Goal: Transaction & Acquisition: Purchase product/service

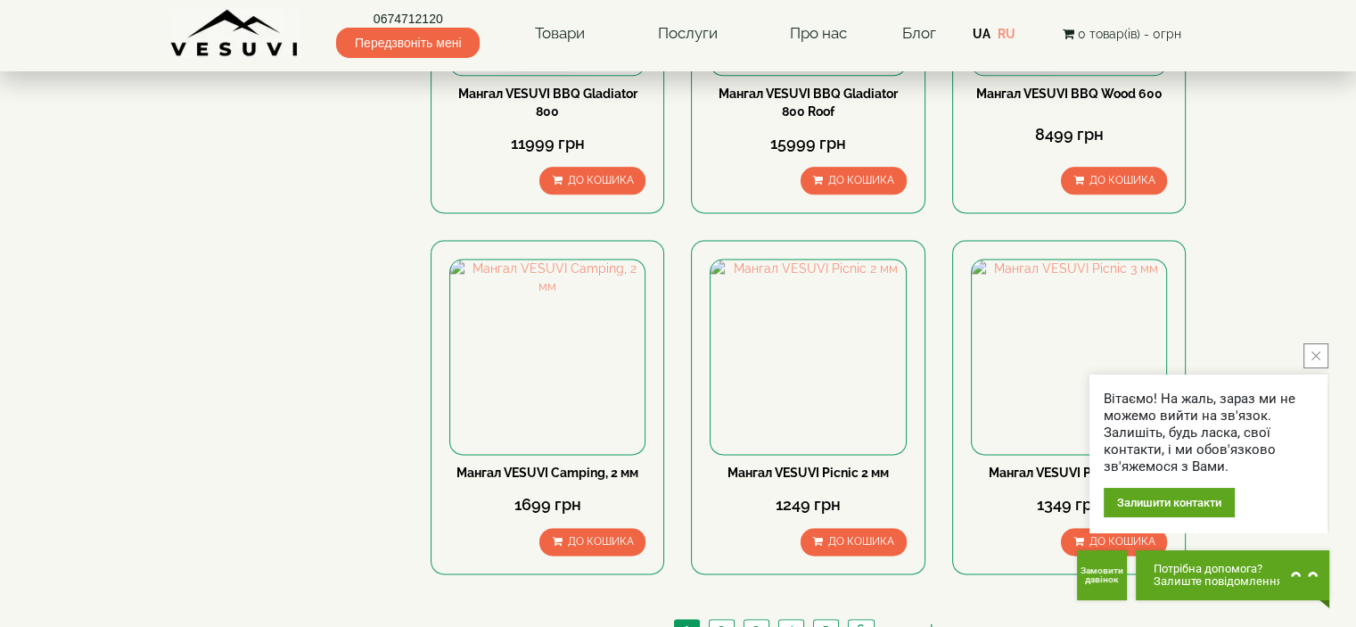
scroll to position [2229, 0]
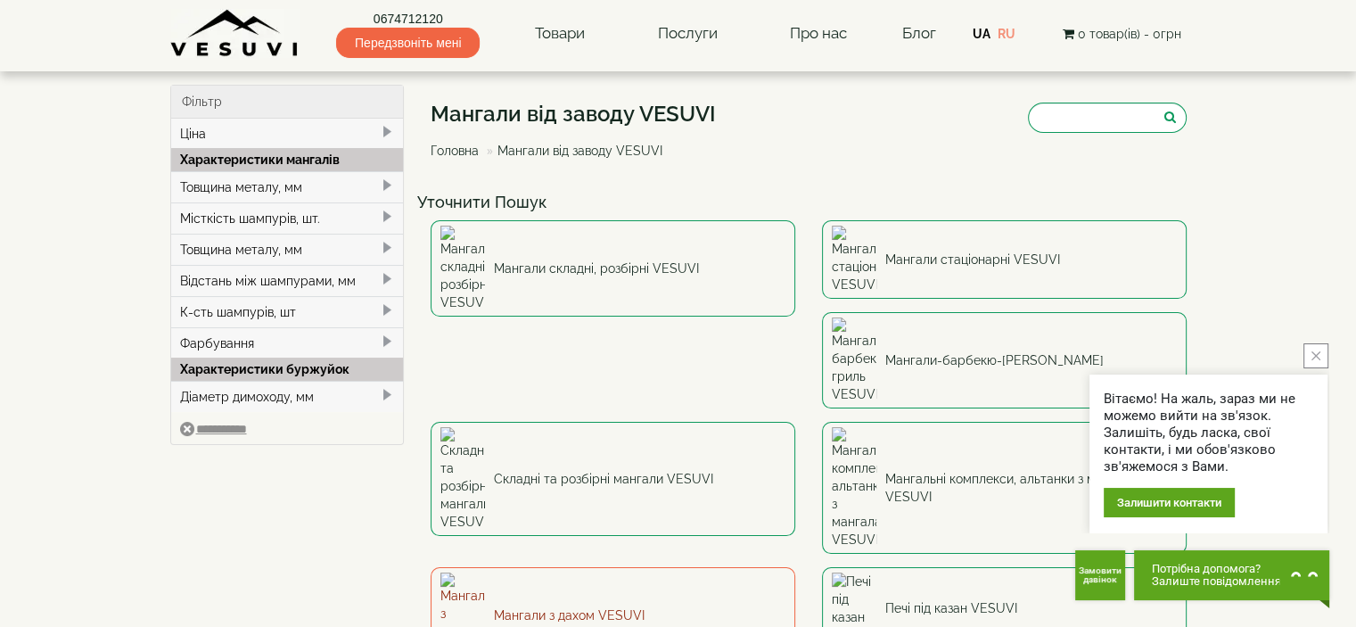
click at [795, 567] on link "Мангали з дахом VESUVI" at bounding box center [613, 615] width 365 height 96
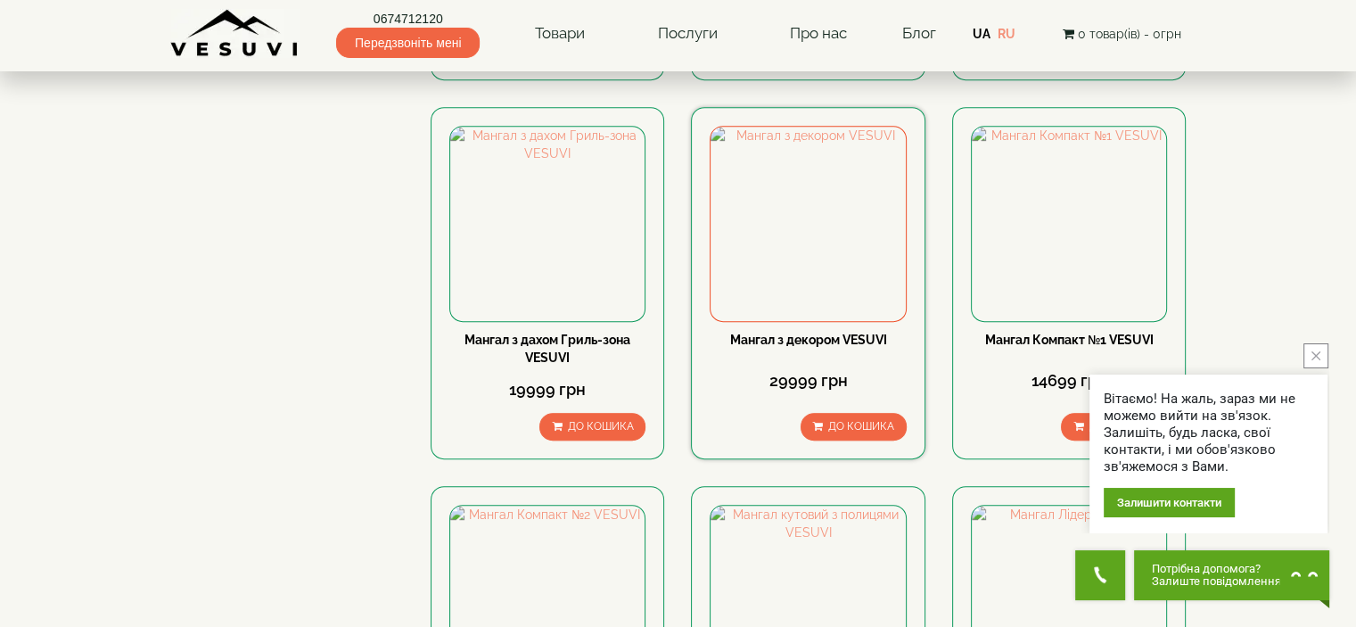
scroll to position [892, 0]
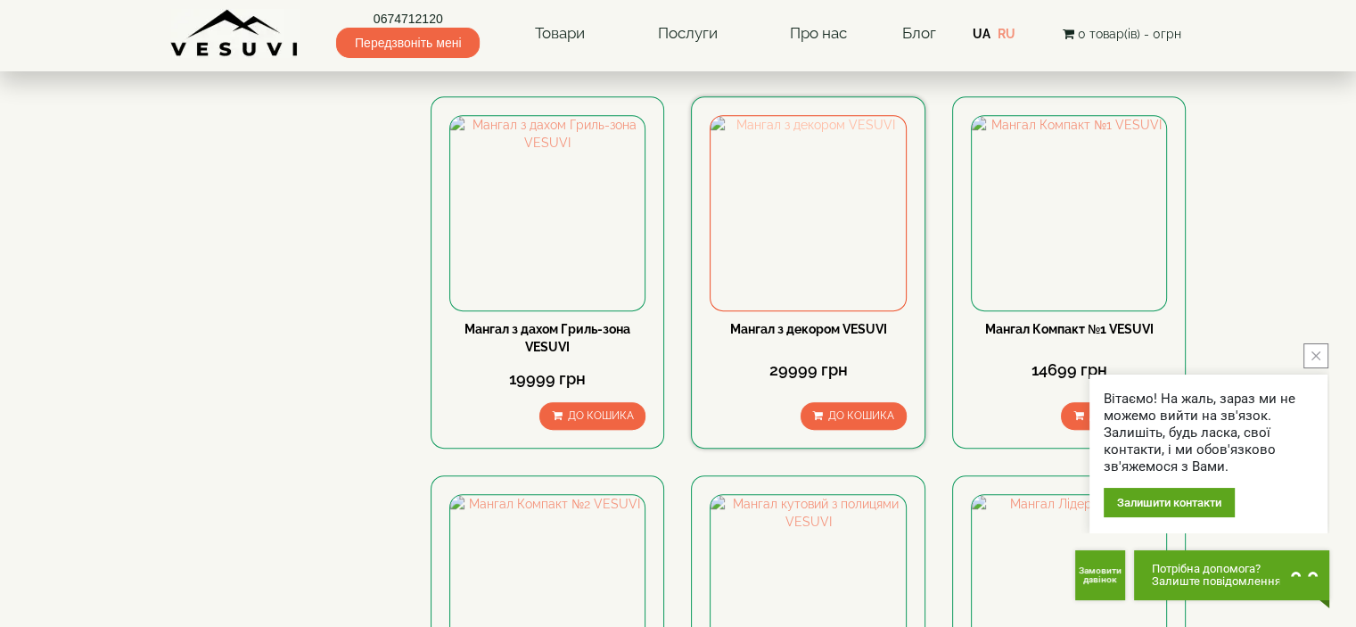
click at [815, 197] on img at bounding box center [808, 213] width 194 height 194
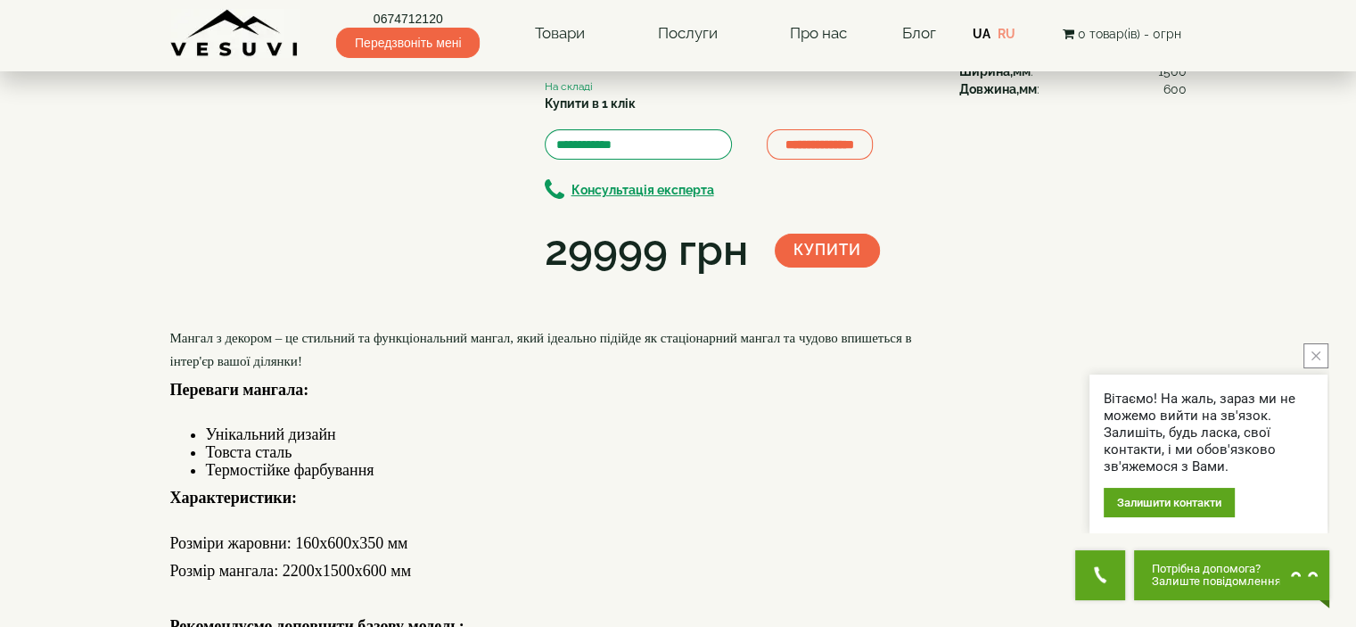
scroll to position [89, 0]
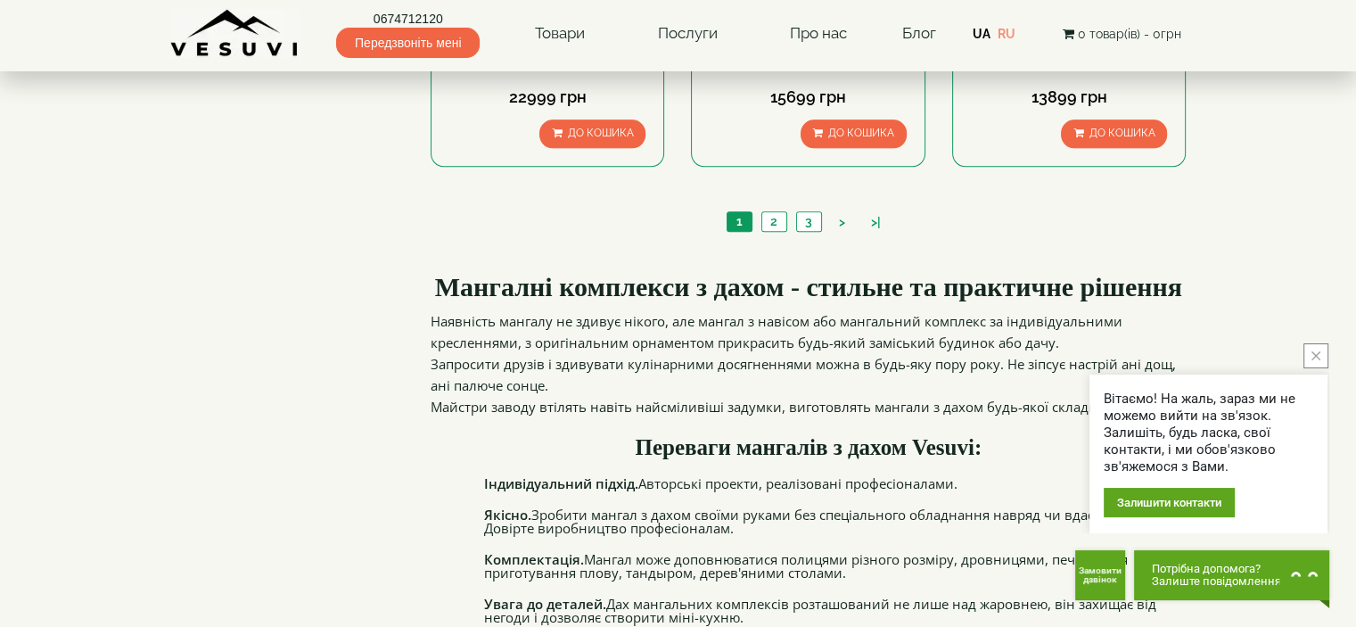
scroll to position [1781, 0]
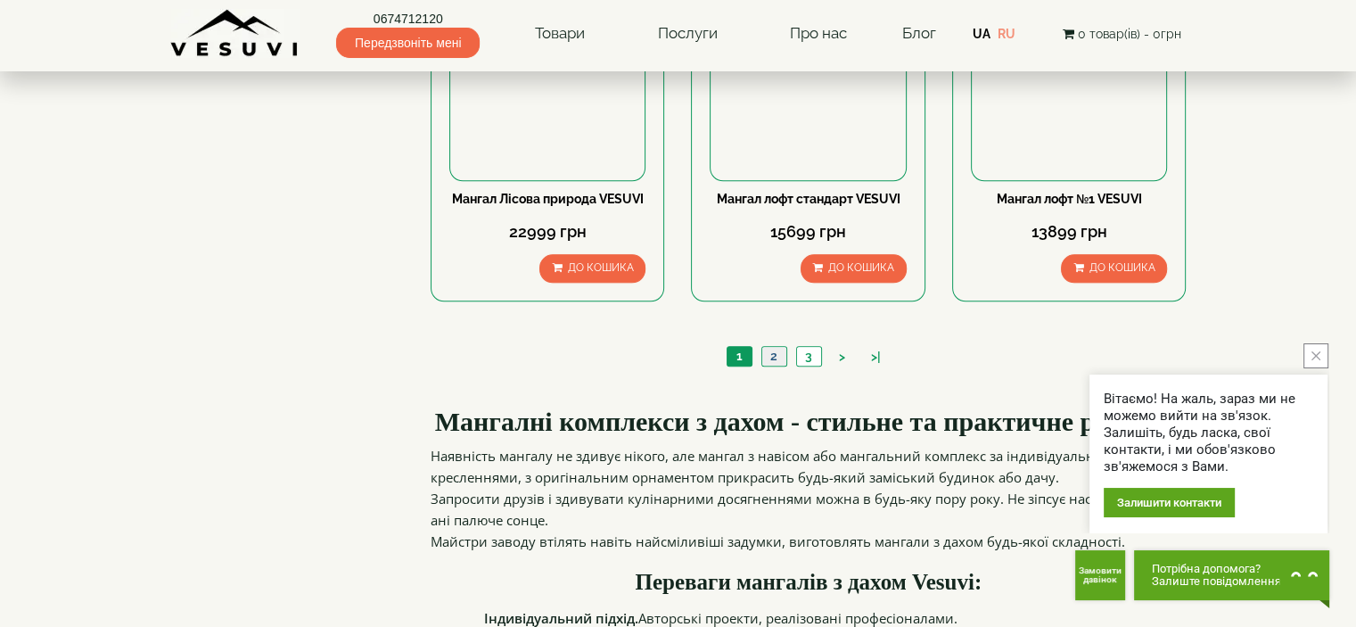
click at [778, 347] on link "2" at bounding box center [774, 356] width 25 height 19
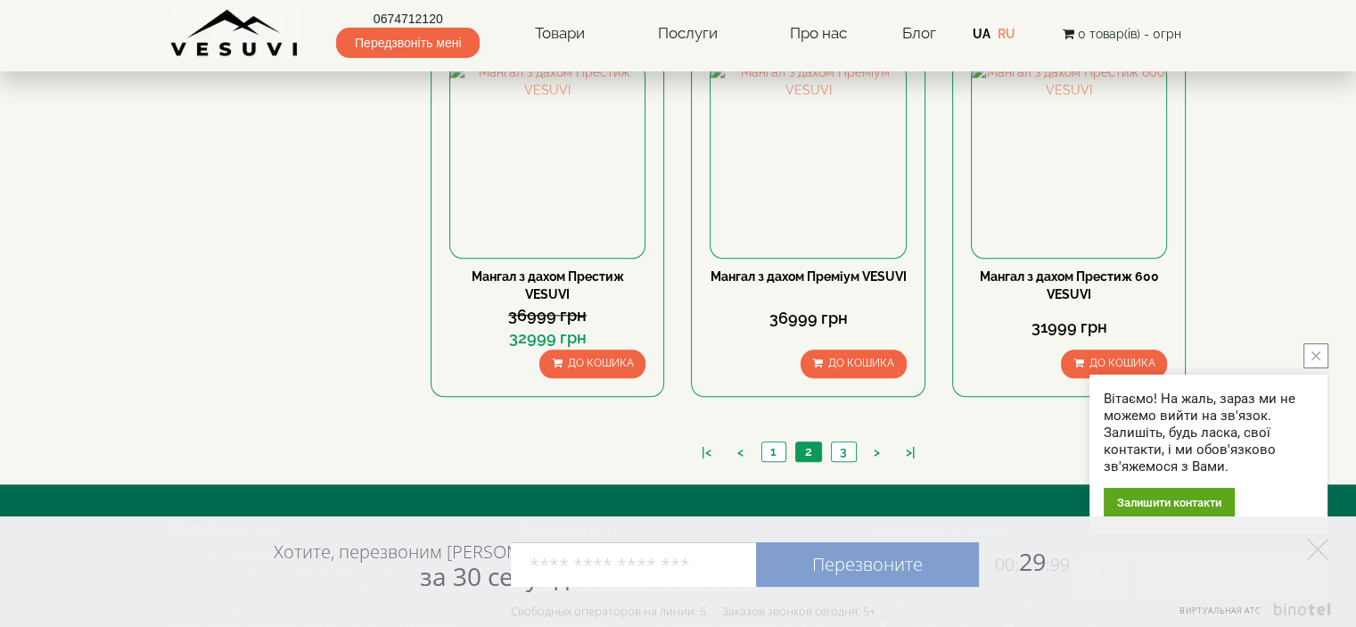
scroll to position [1694, 0]
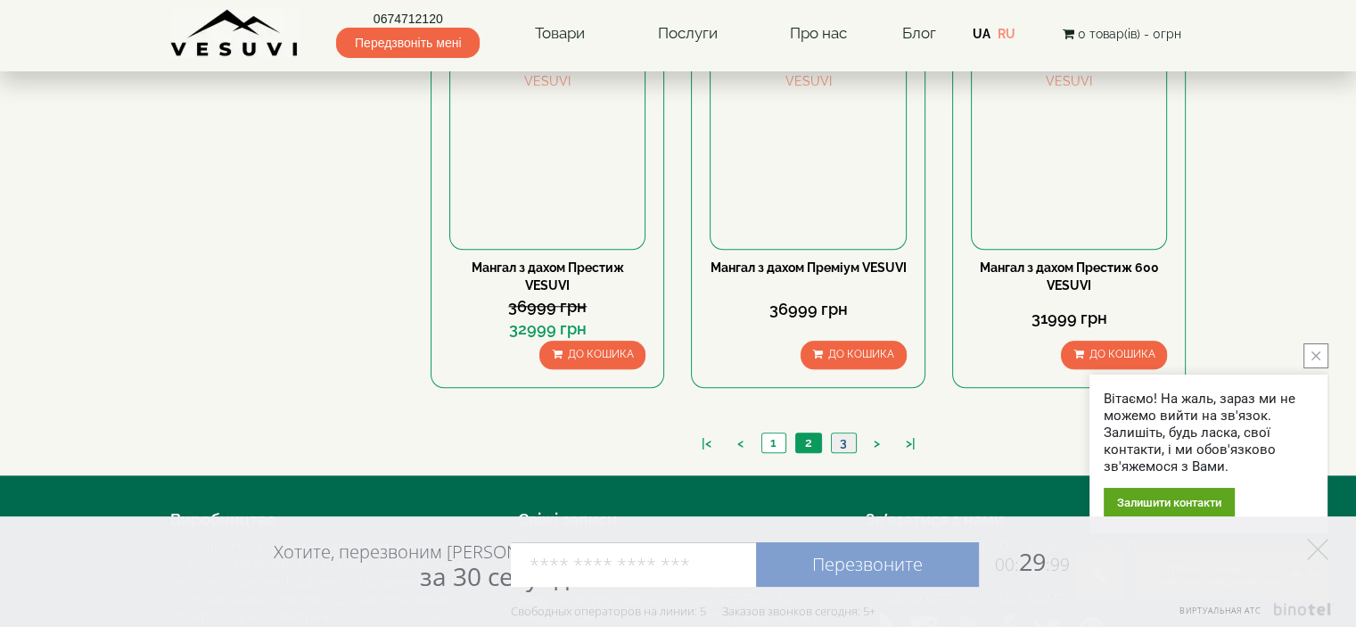
click at [842, 440] on link "3" at bounding box center [843, 442] width 25 height 19
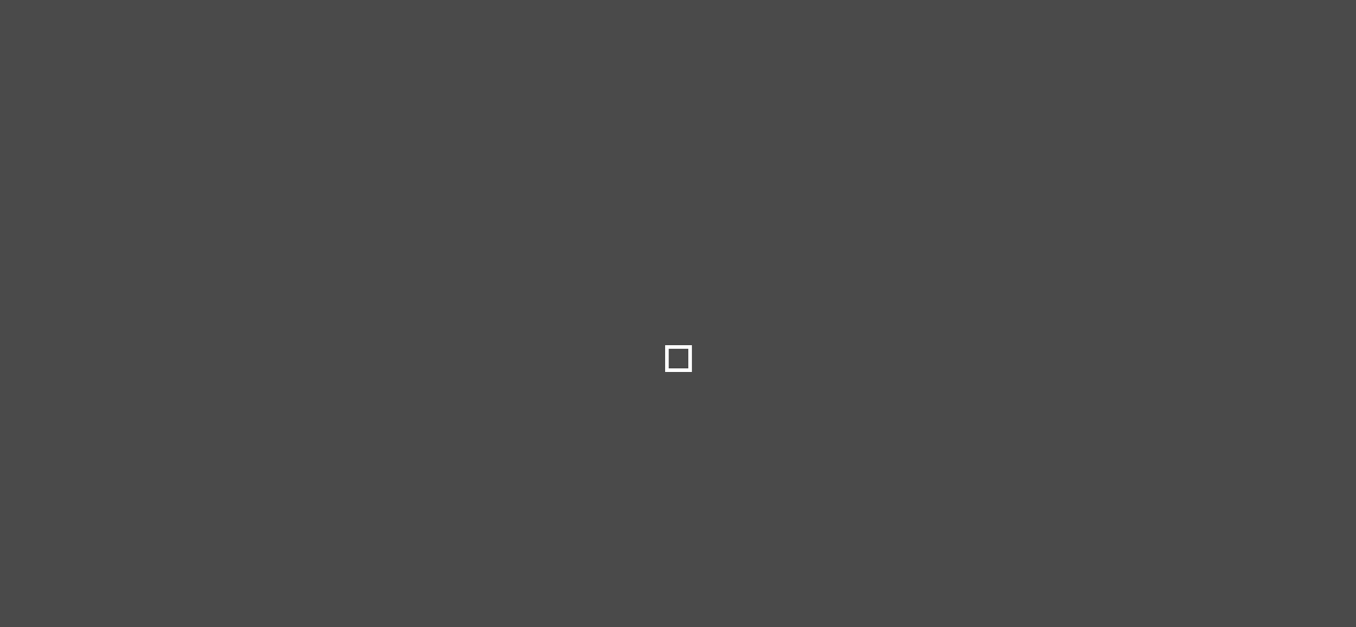
type input "*****"
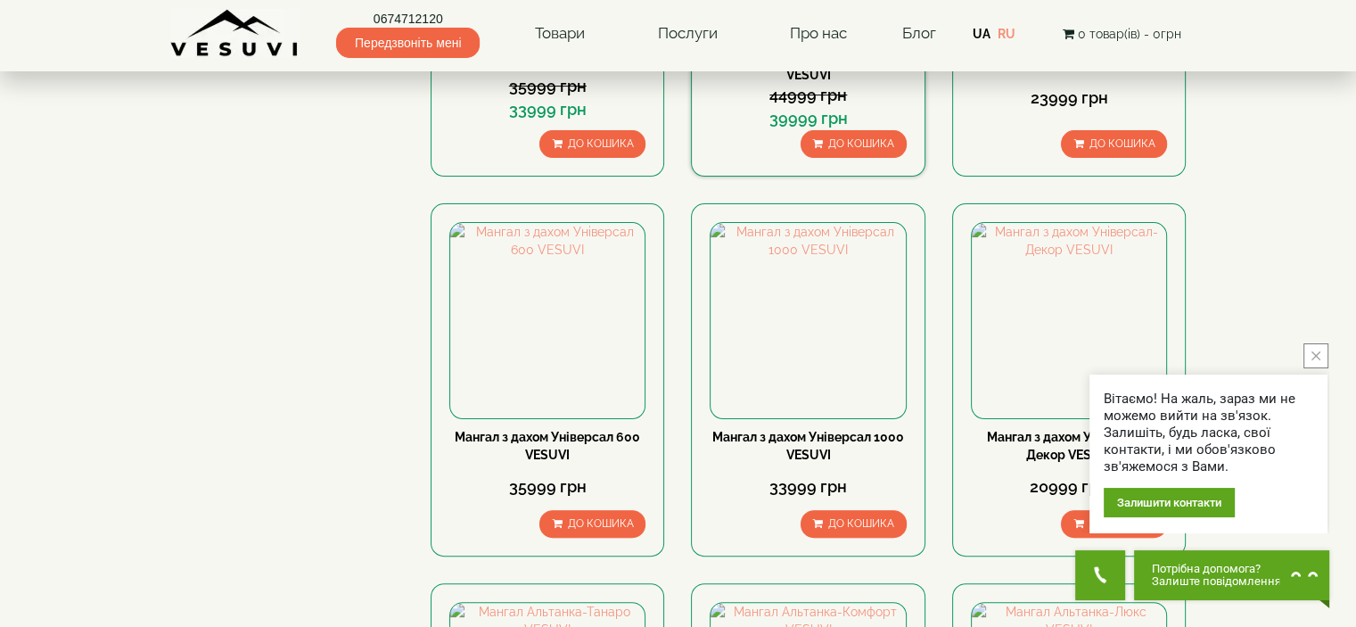
scroll to position [446, 0]
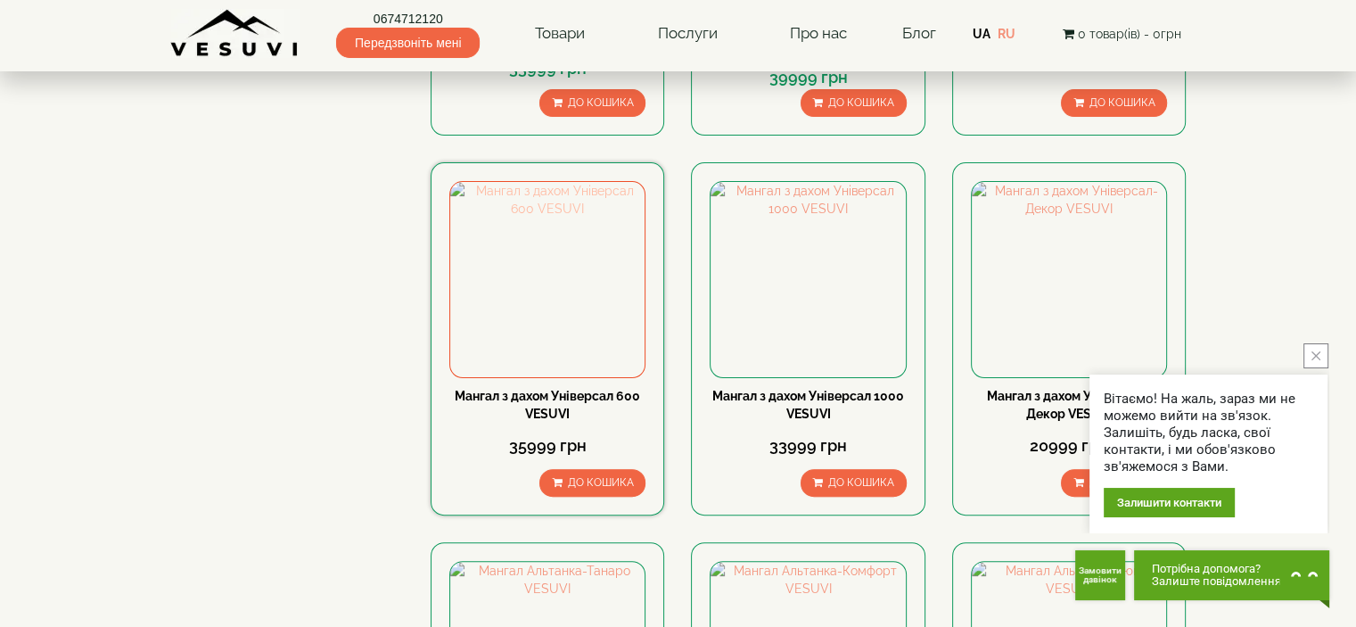
click at [547, 317] on img at bounding box center [547, 279] width 194 height 194
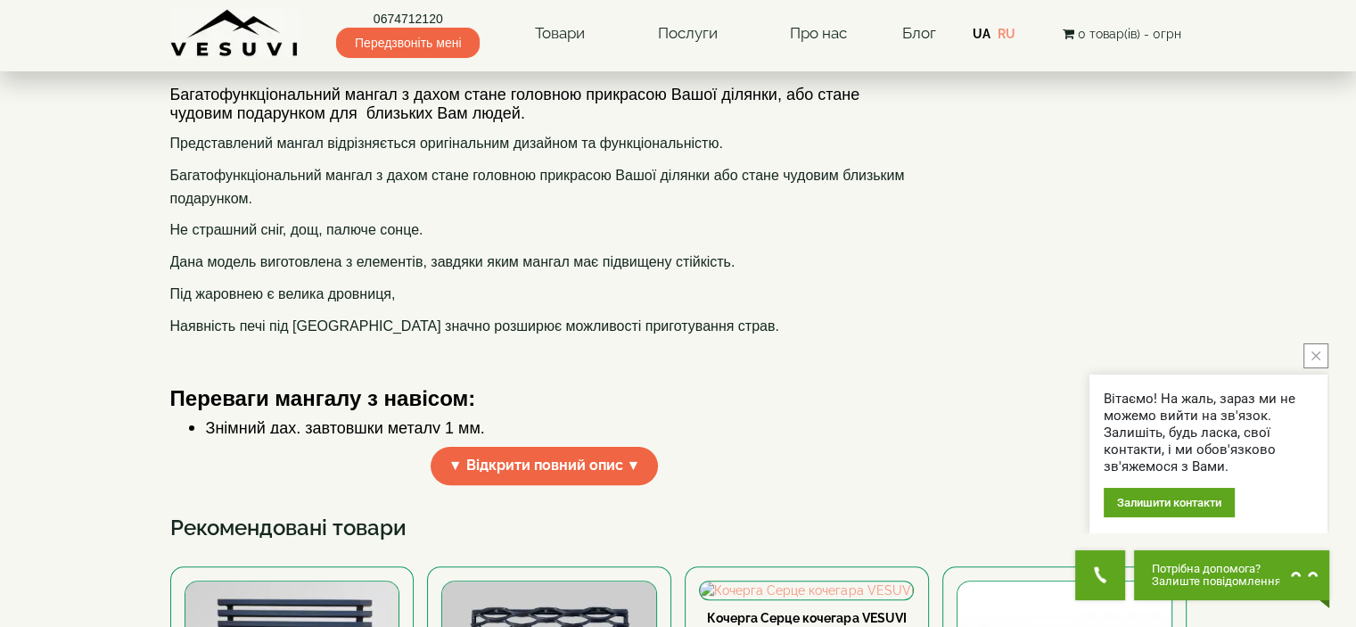
scroll to position [624, 0]
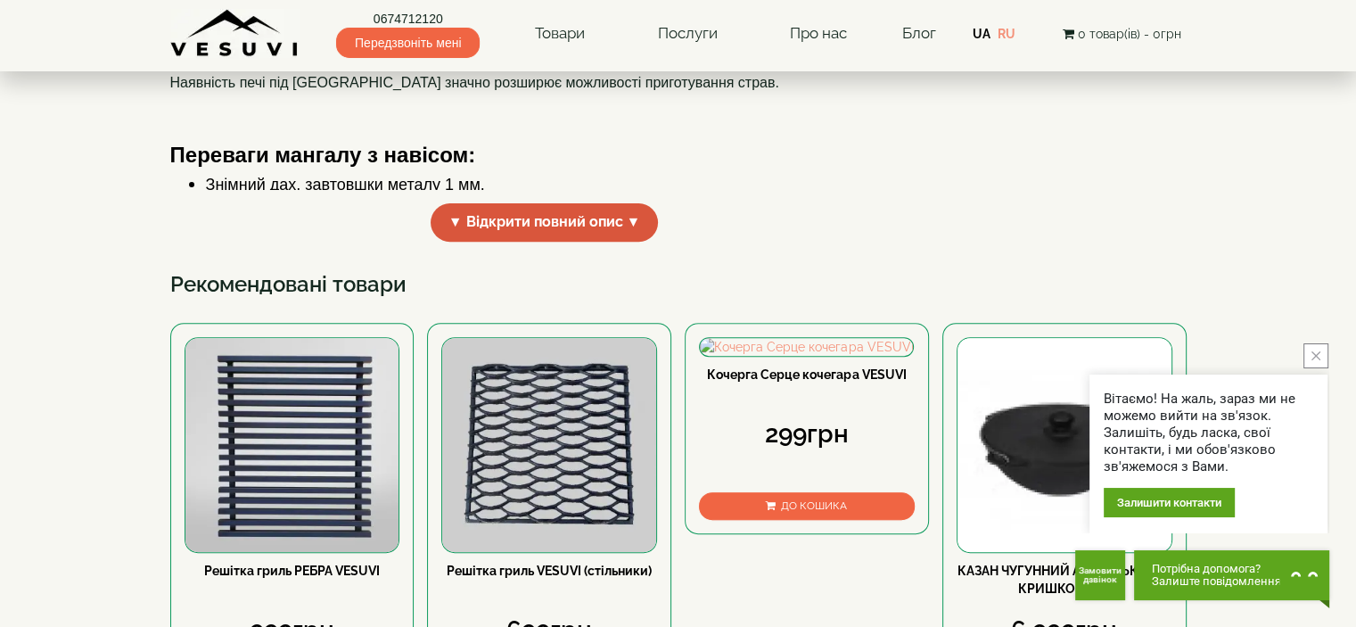
click at [507, 242] on span "▼ Відкрити повний опис ▼" at bounding box center [545, 222] width 228 height 38
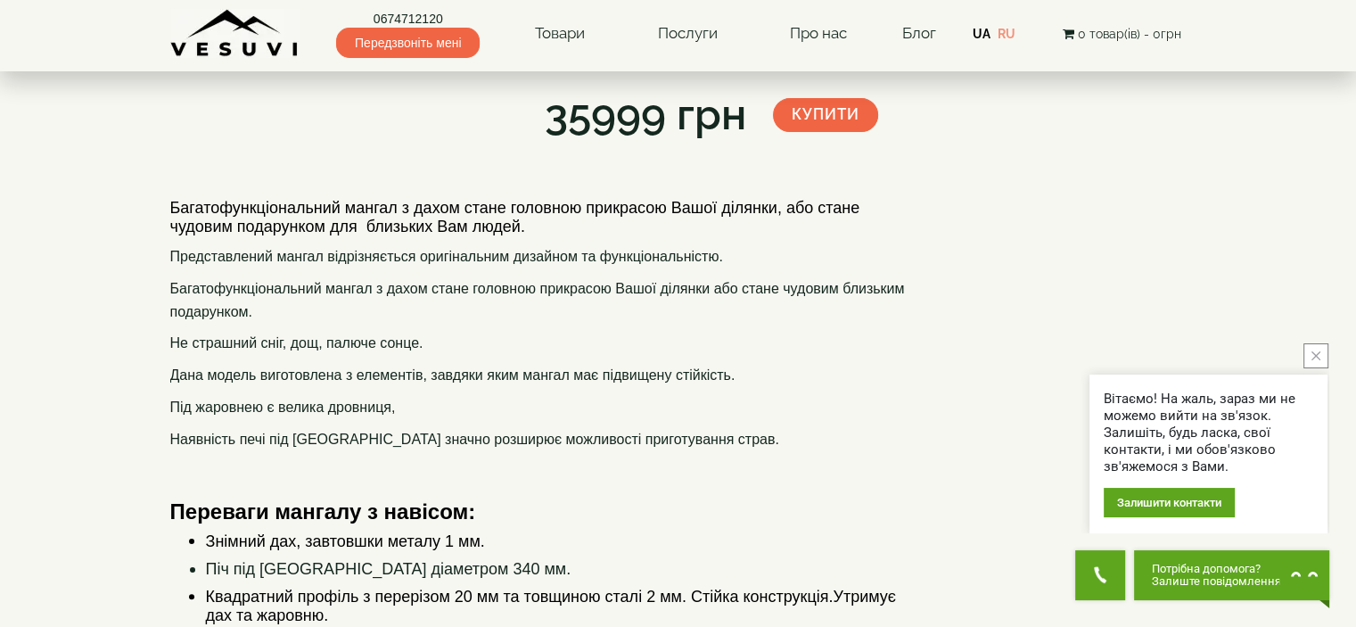
scroll to position [0, 0]
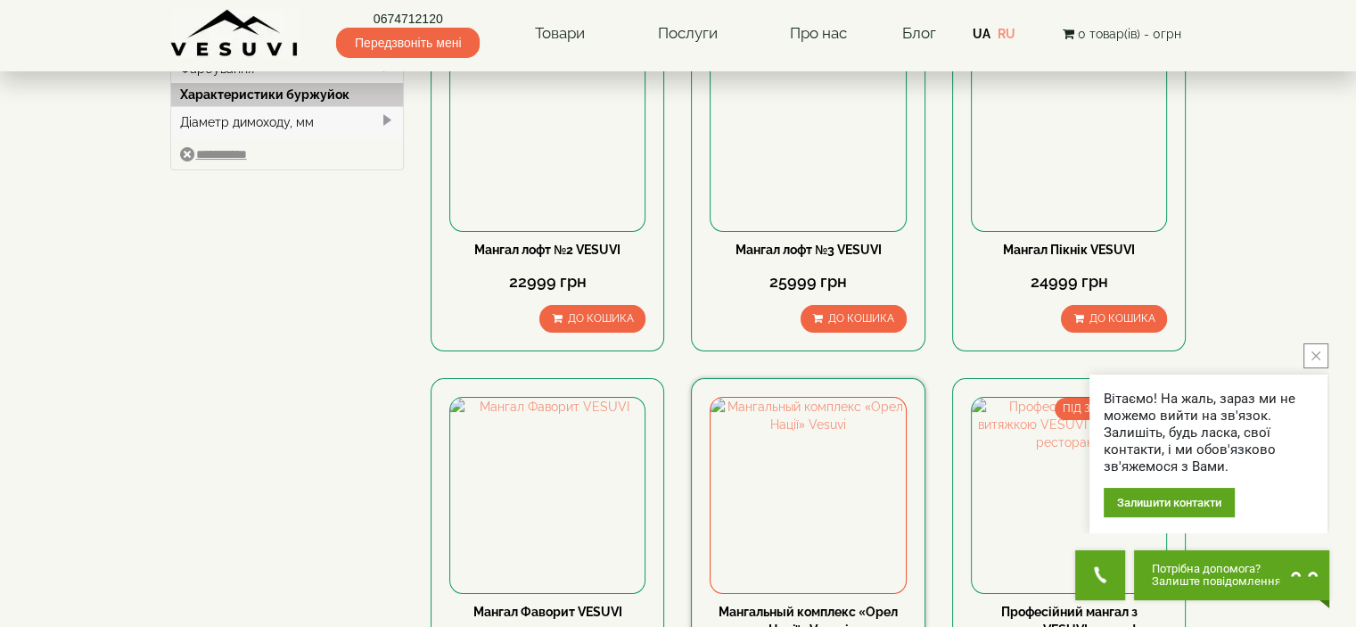
scroll to position [178, 0]
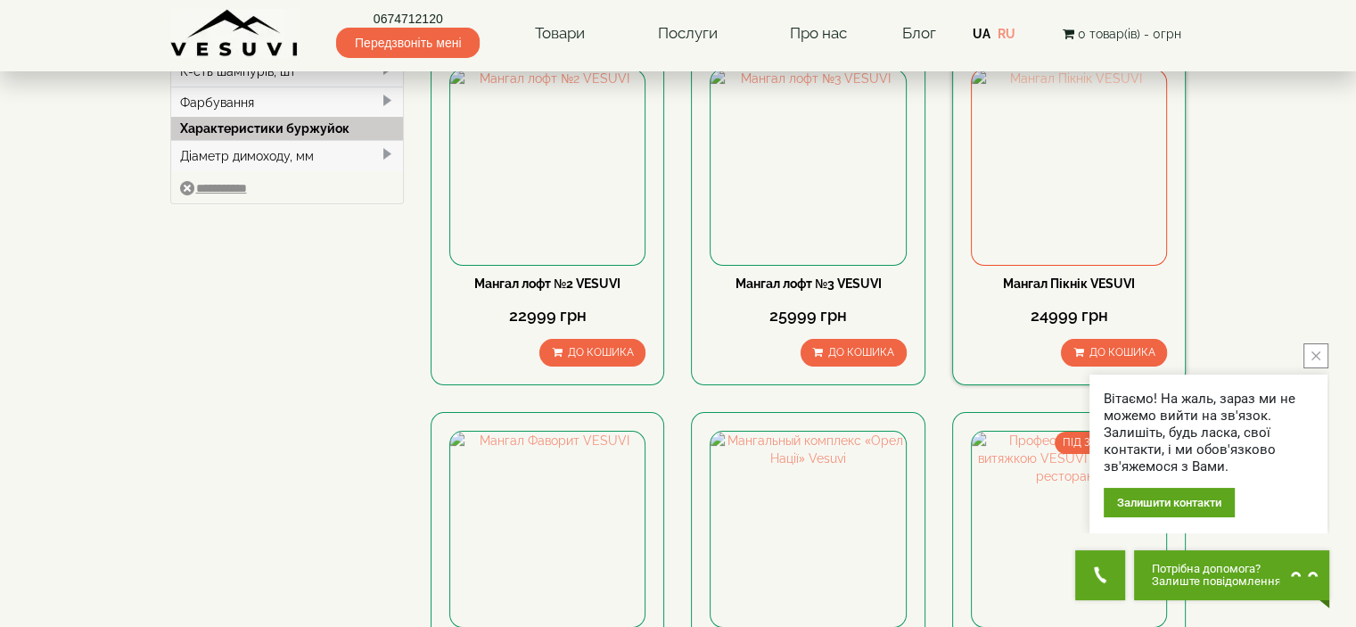
click at [1066, 210] on img at bounding box center [1069, 167] width 194 height 194
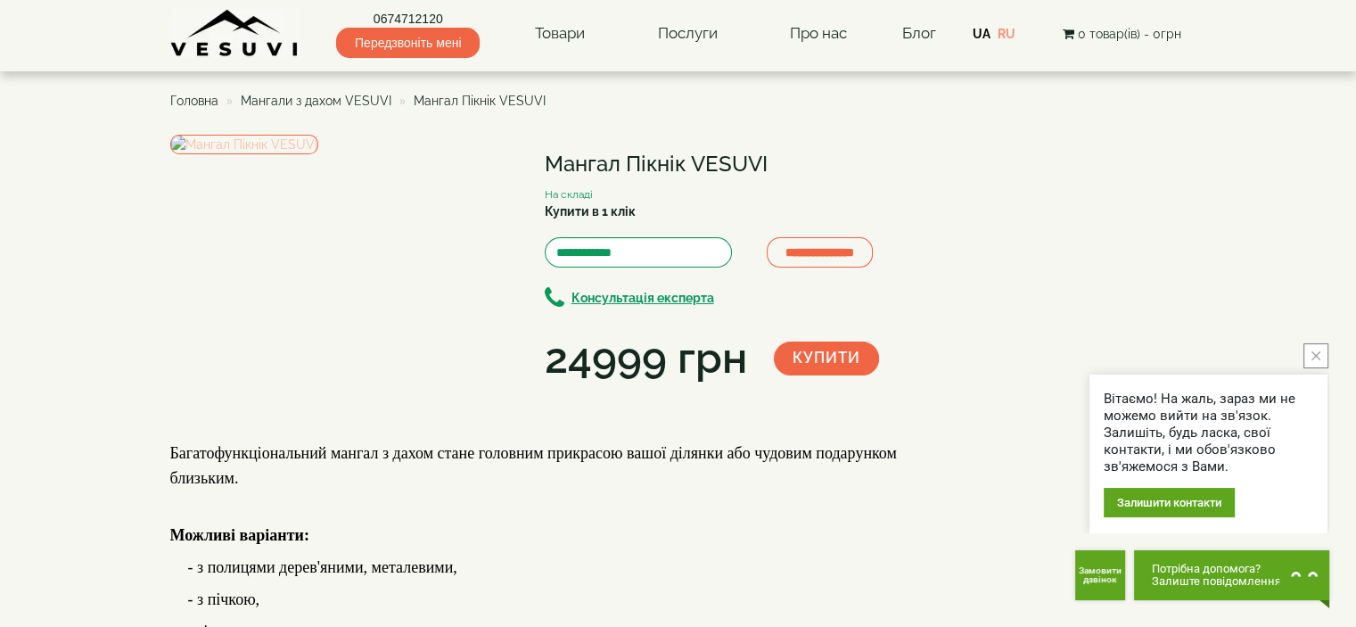
click at [318, 154] on img at bounding box center [244, 145] width 148 height 20
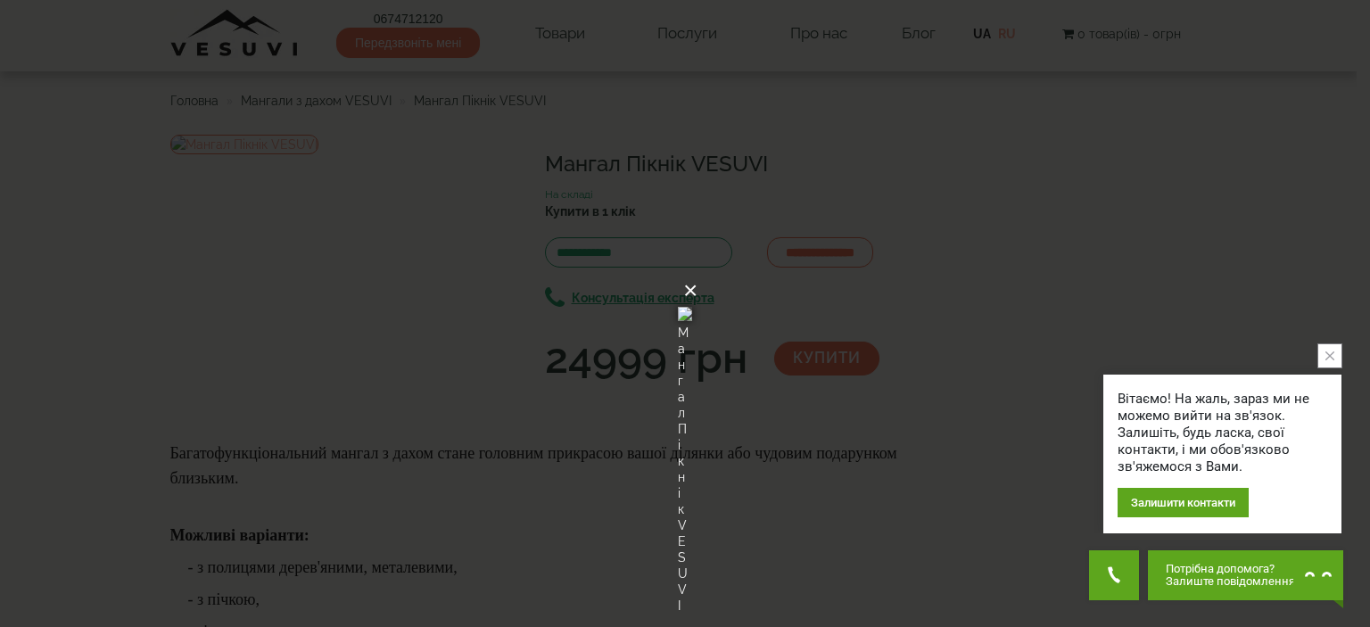
click at [697, 271] on button "×" at bounding box center [690, 290] width 14 height 39
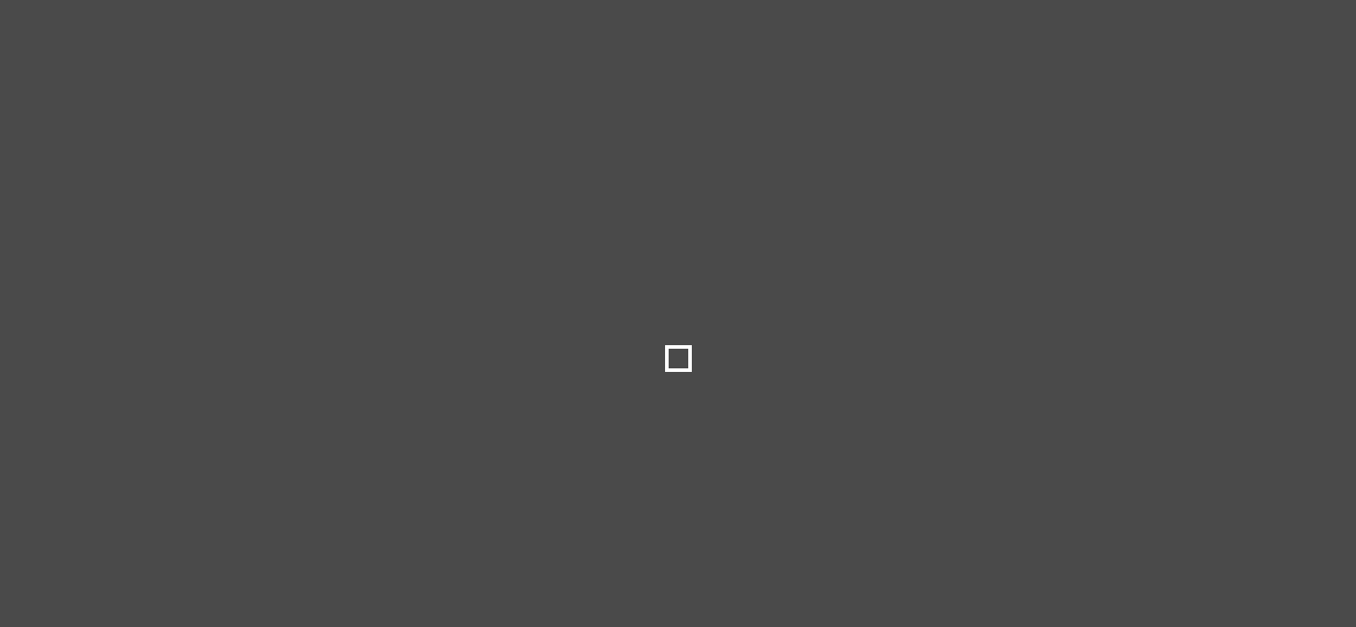
select select
